Goal: Find specific page/section: Find specific page/section

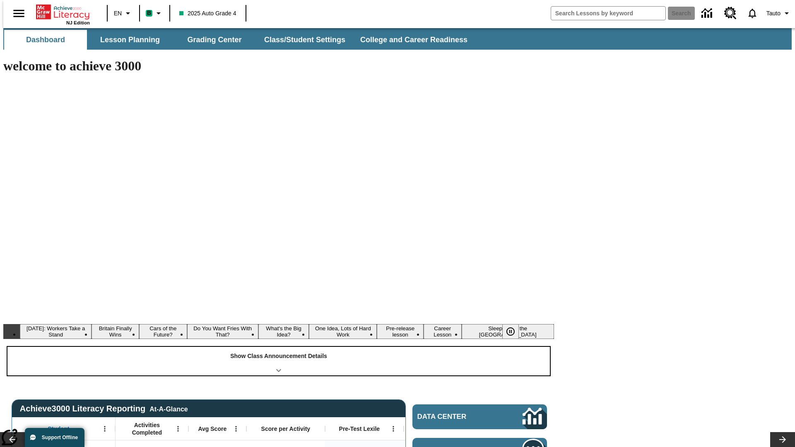
click at [278, 347] on div "Show Class Announcement Details" at bounding box center [278, 361] width 542 height 29
